Goal: Task Accomplishment & Management: Manage account settings

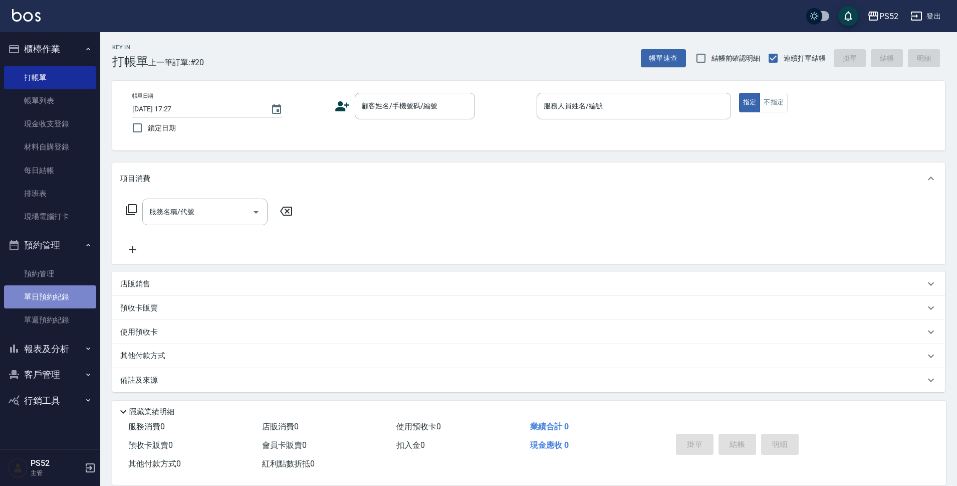
click at [47, 302] on link "單日預約紀錄" at bounding box center [50, 296] width 92 height 23
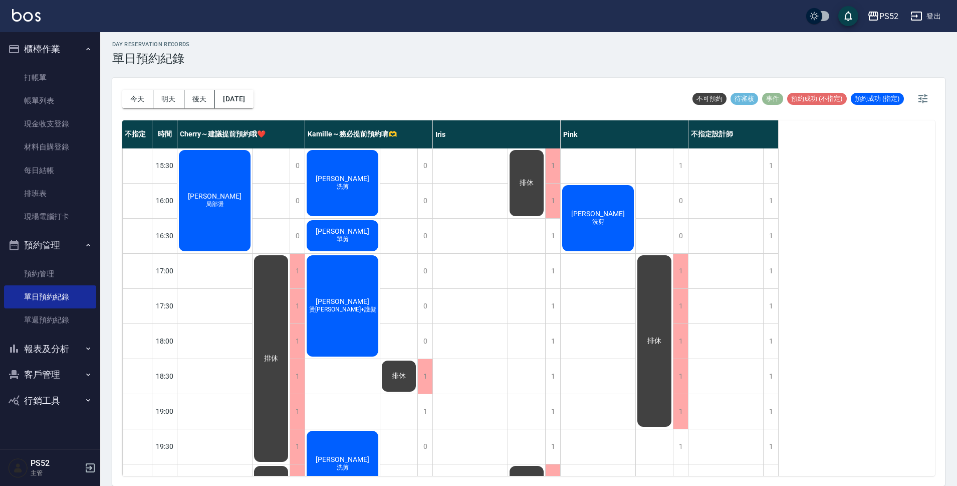
scroll to position [383, 0]
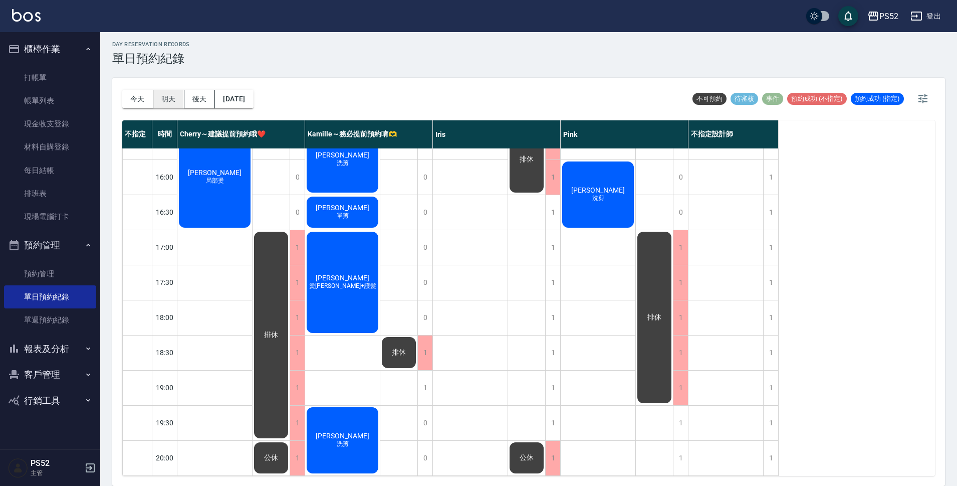
click at [171, 100] on button "明天" at bounding box center [168, 99] width 31 height 19
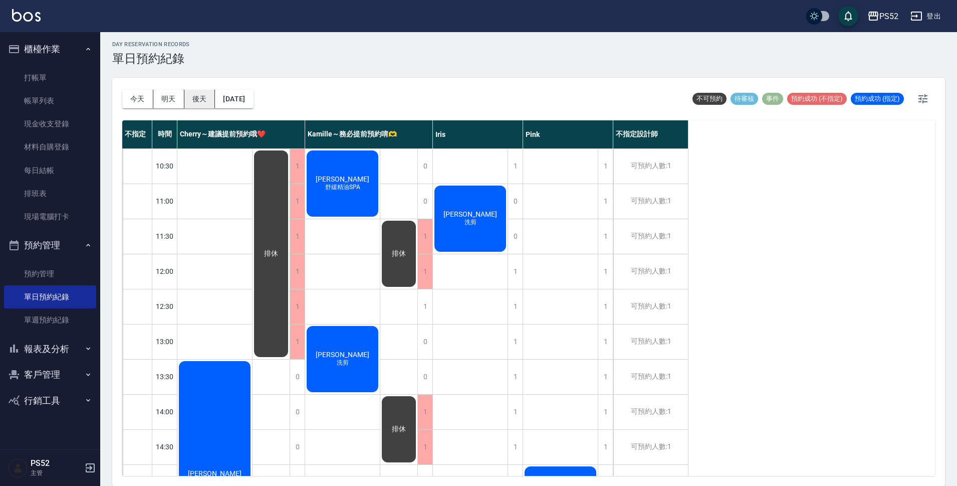
click at [192, 95] on button "後天" at bounding box center [199, 99] width 31 height 19
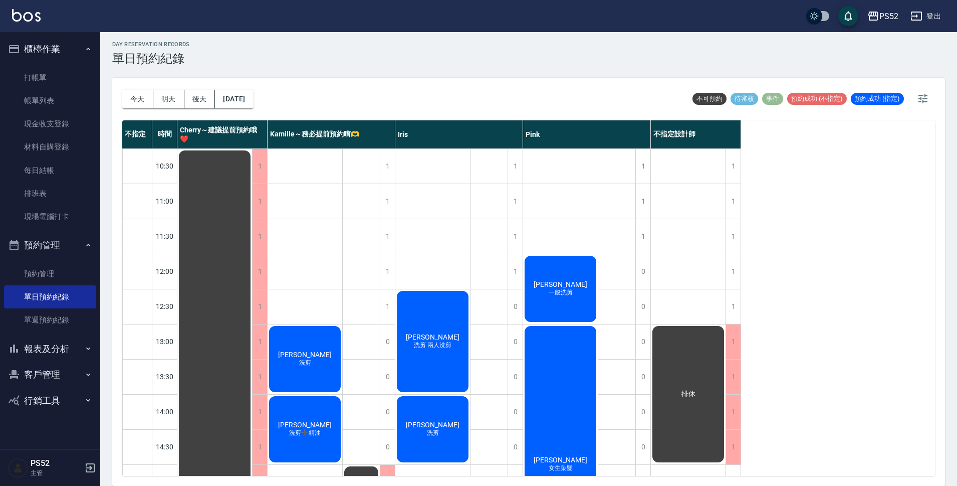
click at [730, 314] on div "1" at bounding box center [733, 306] width 15 height 35
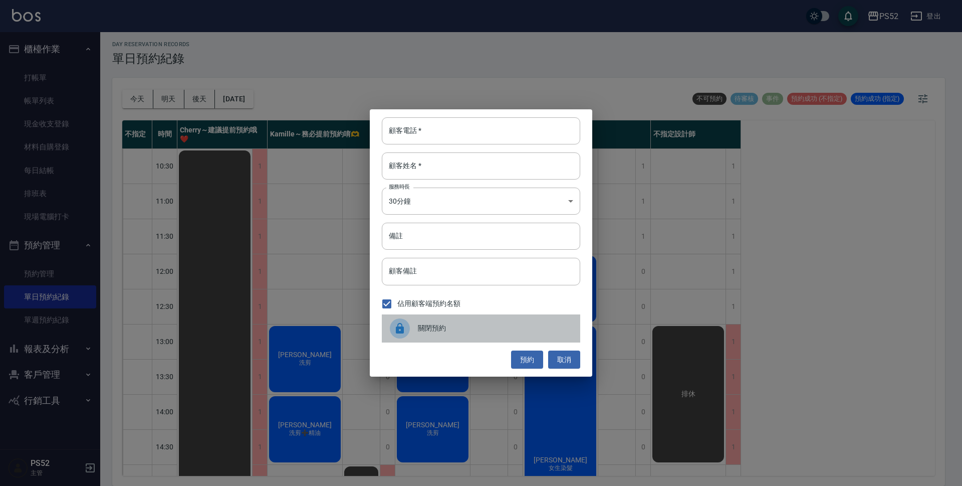
click at [476, 339] on div "關閉預約" at bounding box center [481, 328] width 198 height 28
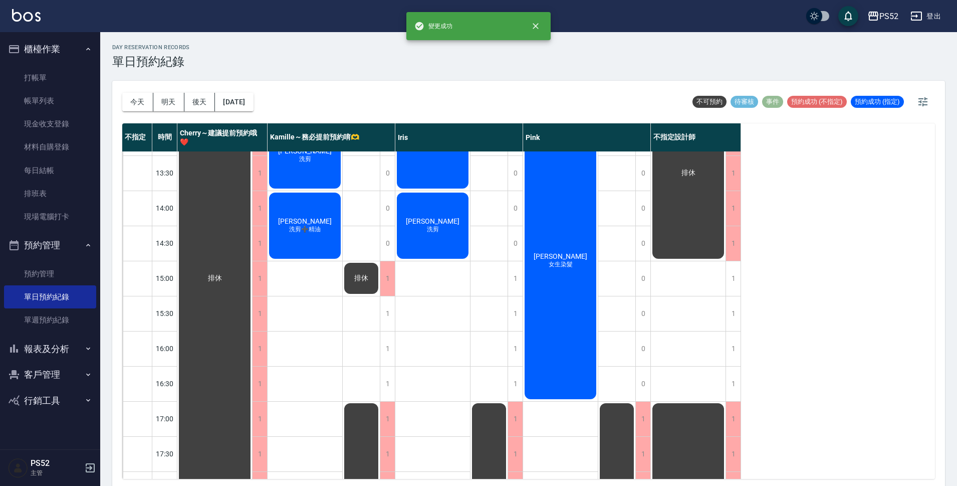
scroll to position [217, 0]
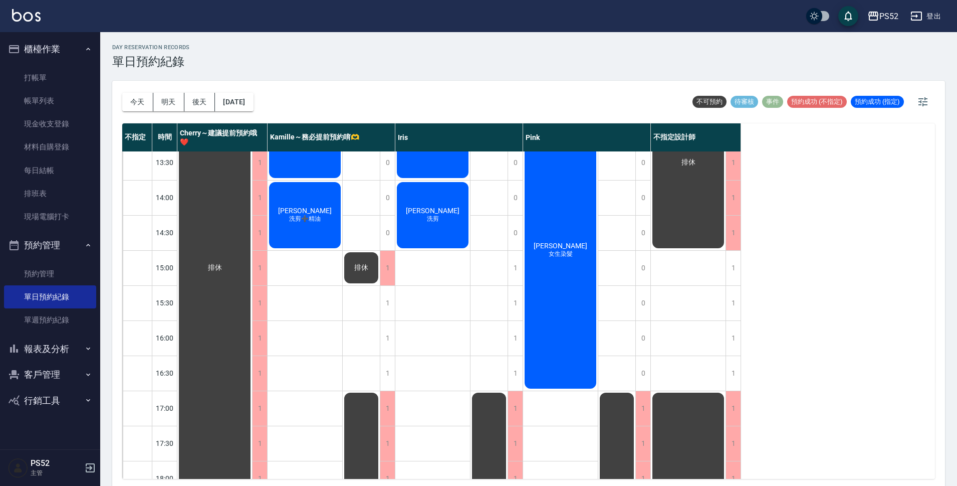
click at [213, 112] on div "[DATE] [DATE] [DATE] [DATE]" at bounding box center [187, 102] width 131 height 43
click at [195, 102] on button "後天" at bounding box center [199, 102] width 31 height 19
click at [253, 101] on button "[DATE]" at bounding box center [234, 102] width 38 height 19
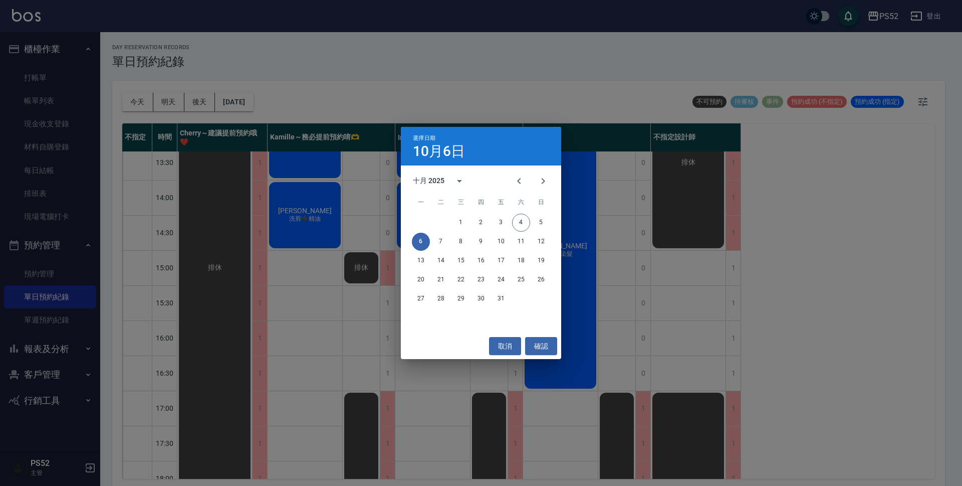
click at [432, 245] on div "6 7 8 9 10 11 12" at bounding box center [481, 242] width 160 height 18
click at [440, 245] on button "7" at bounding box center [441, 242] width 18 height 18
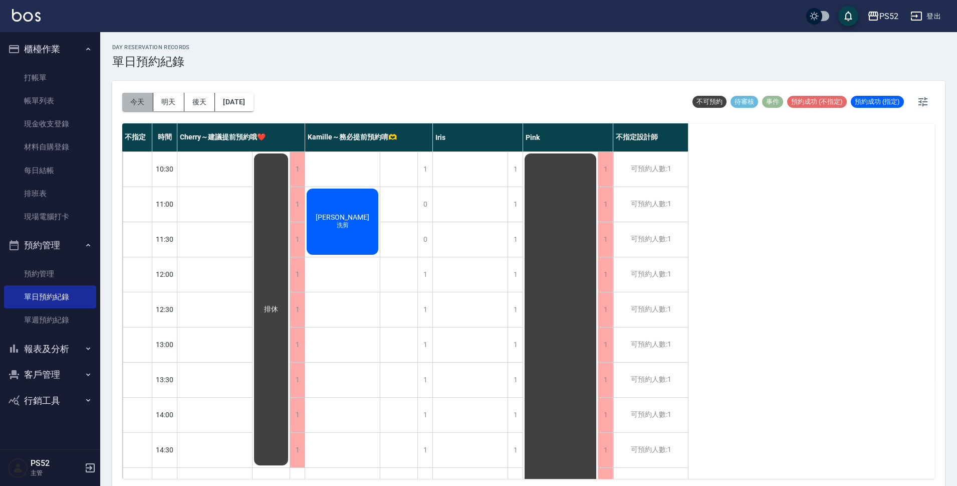
click at [137, 108] on button "今天" at bounding box center [137, 102] width 31 height 19
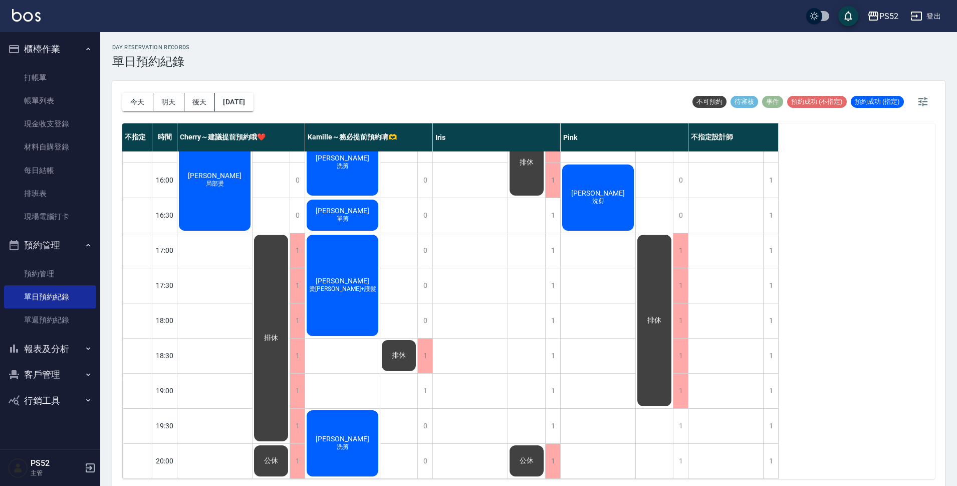
scroll to position [3, 0]
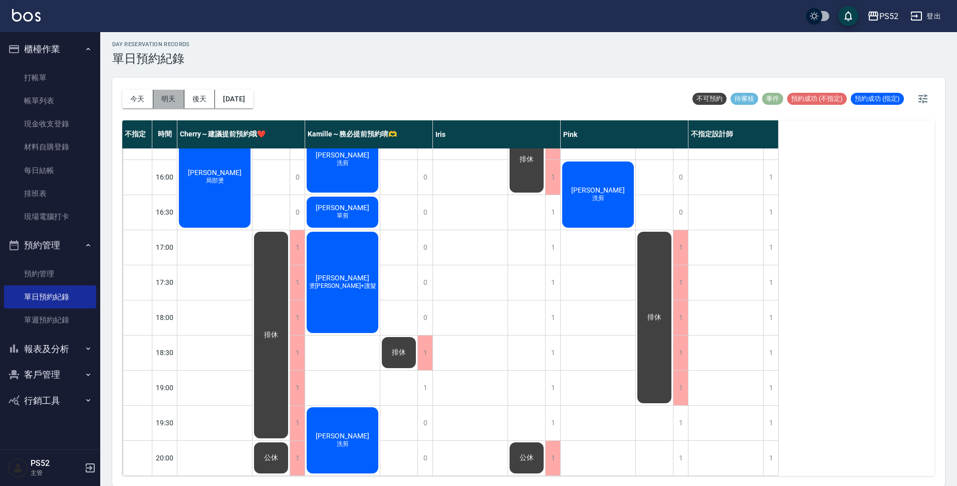
click at [167, 100] on button "明天" at bounding box center [168, 99] width 31 height 19
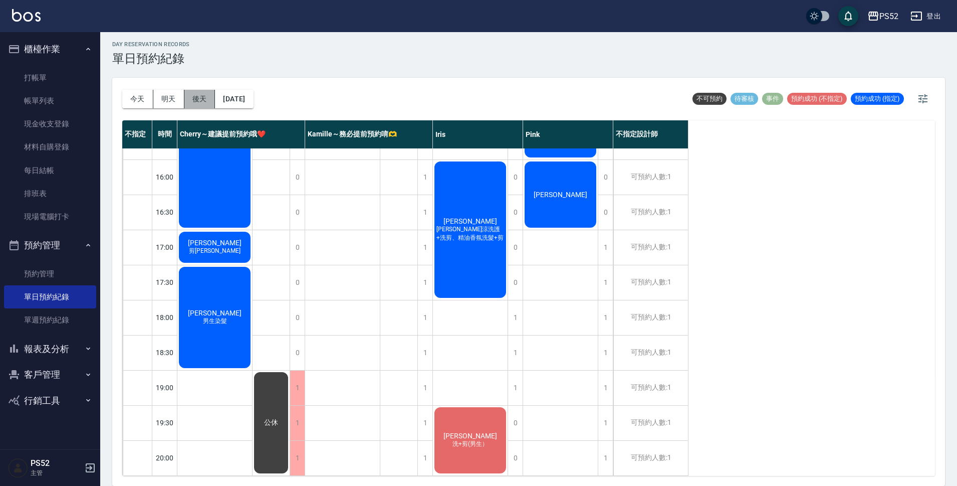
click at [197, 95] on button "後天" at bounding box center [199, 99] width 31 height 19
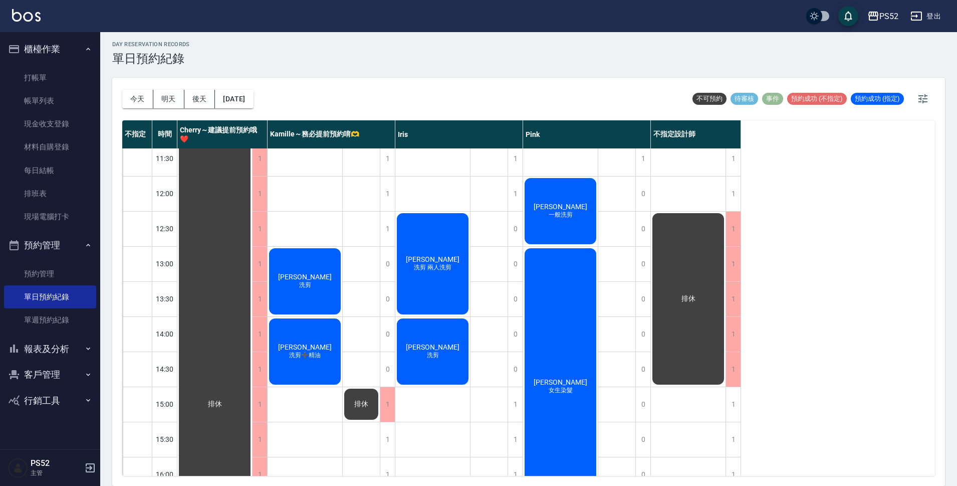
scroll to position [66, 0]
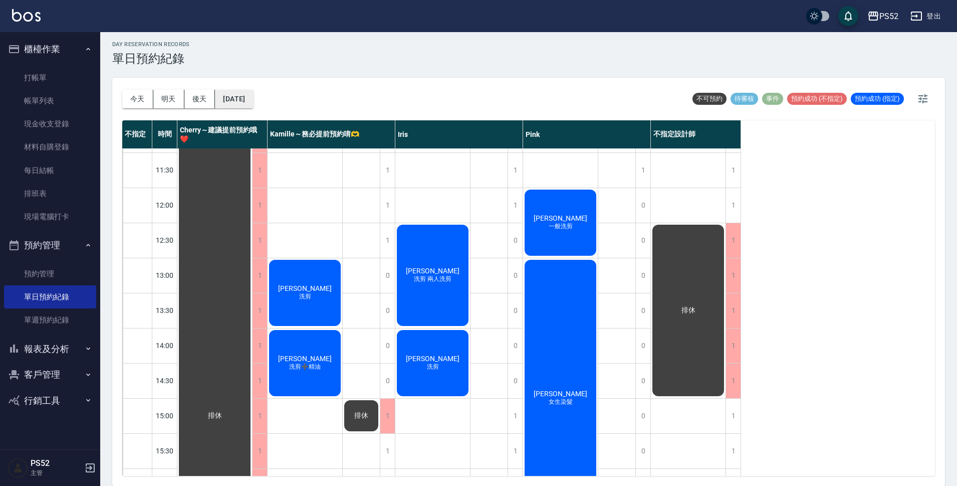
click at [253, 100] on button "[DATE]" at bounding box center [234, 99] width 38 height 19
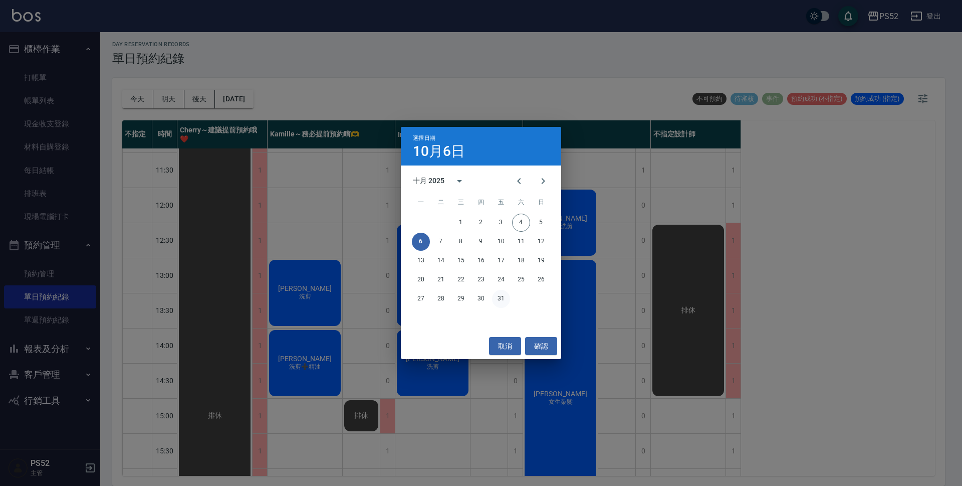
click at [497, 298] on button "31" at bounding box center [501, 299] width 18 height 18
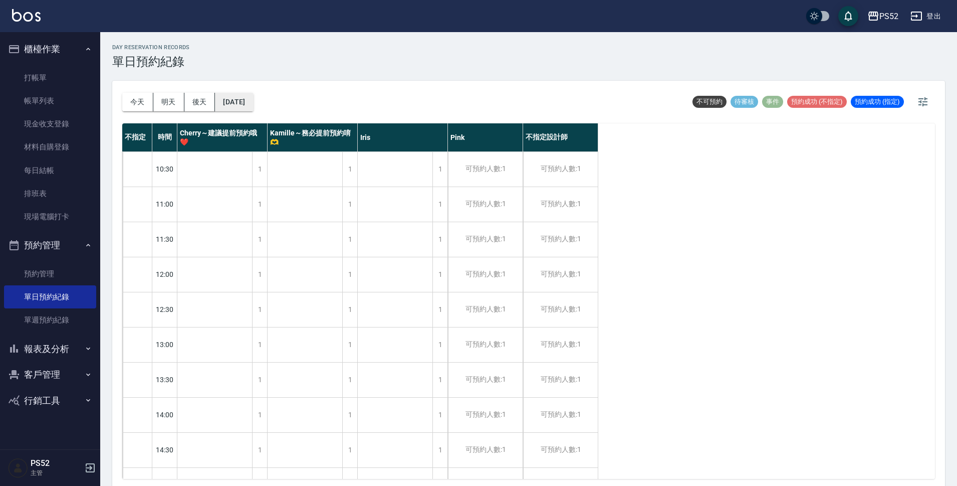
click at [253, 101] on button "[DATE]" at bounding box center [234, 102] width 38 height 19
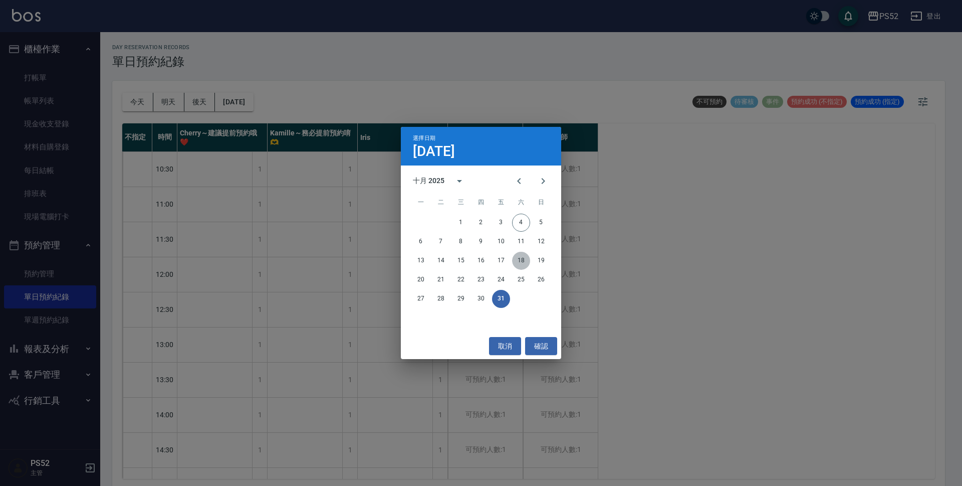
click at [524, 261] on button "18" at bounding box center [521, 261] width 18 height 18
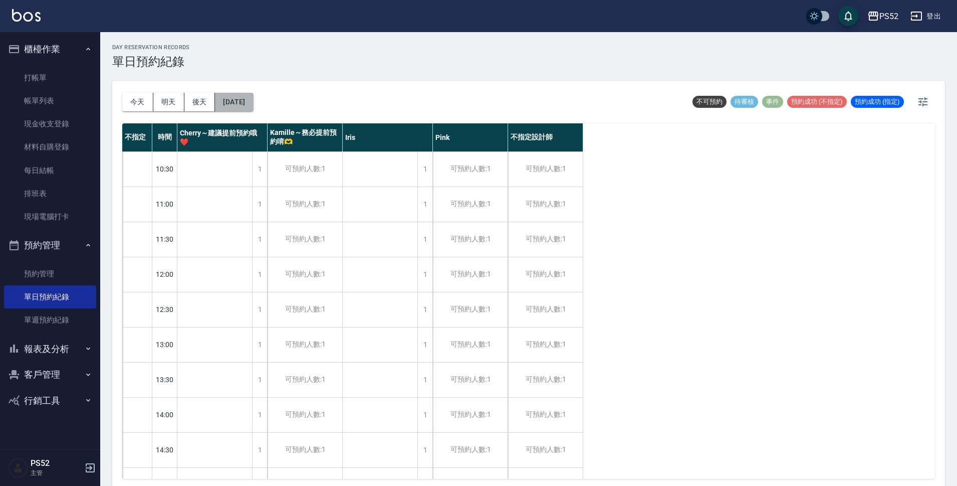
click at [239, 99] on button "[DATE]" at bounding box center [234, 102] width 38 height 19
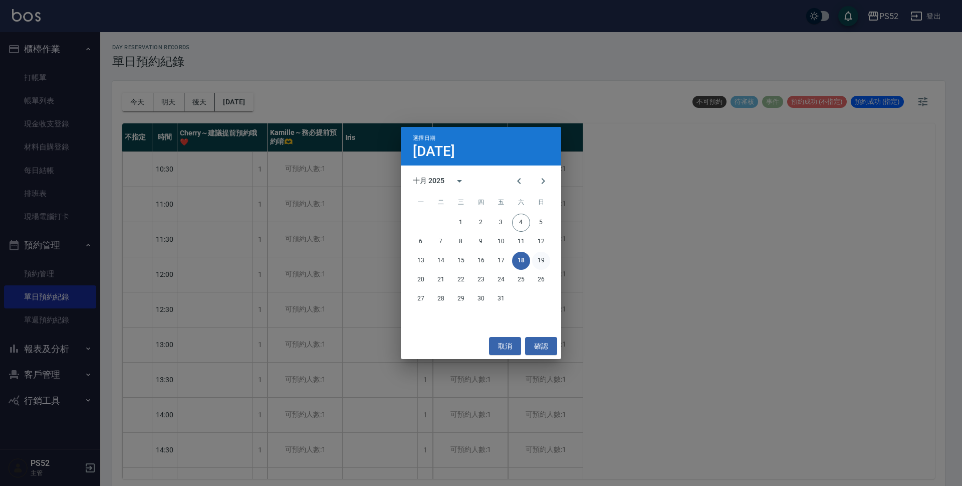
click at [543, 264] on button "19" at bounding box center [541, 261] width 18 height 18
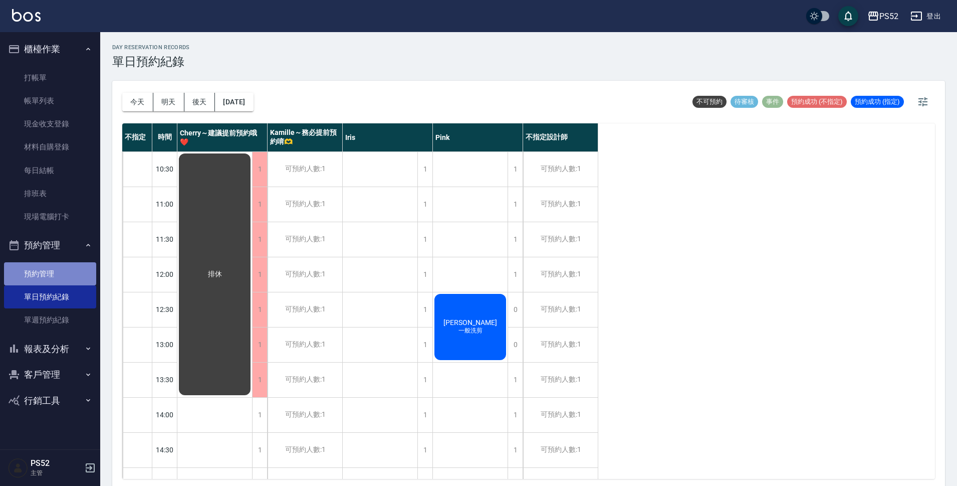
click at [58, 271] on link "預約管理" at bounding box center [50, 273] width 92 height 23
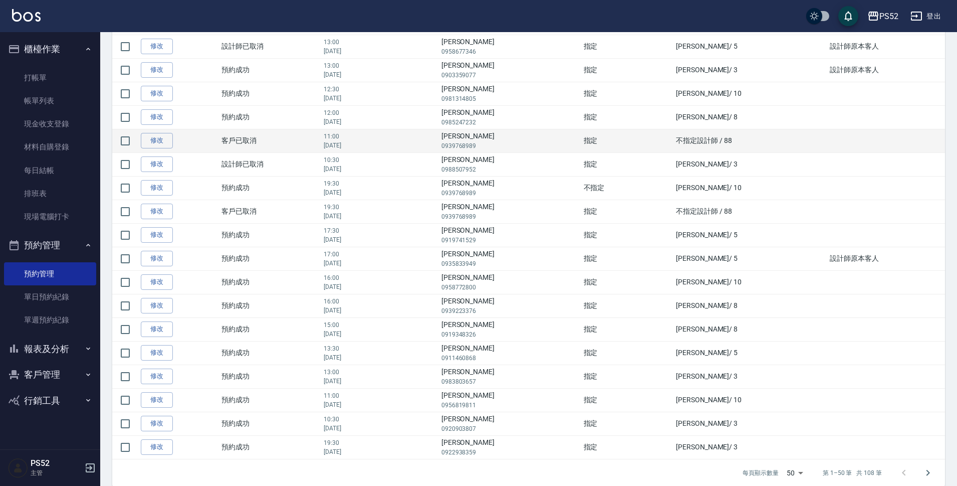
scroll to position [886, 0]
